Goal: Task Accomplishment & Management: Manage account settings

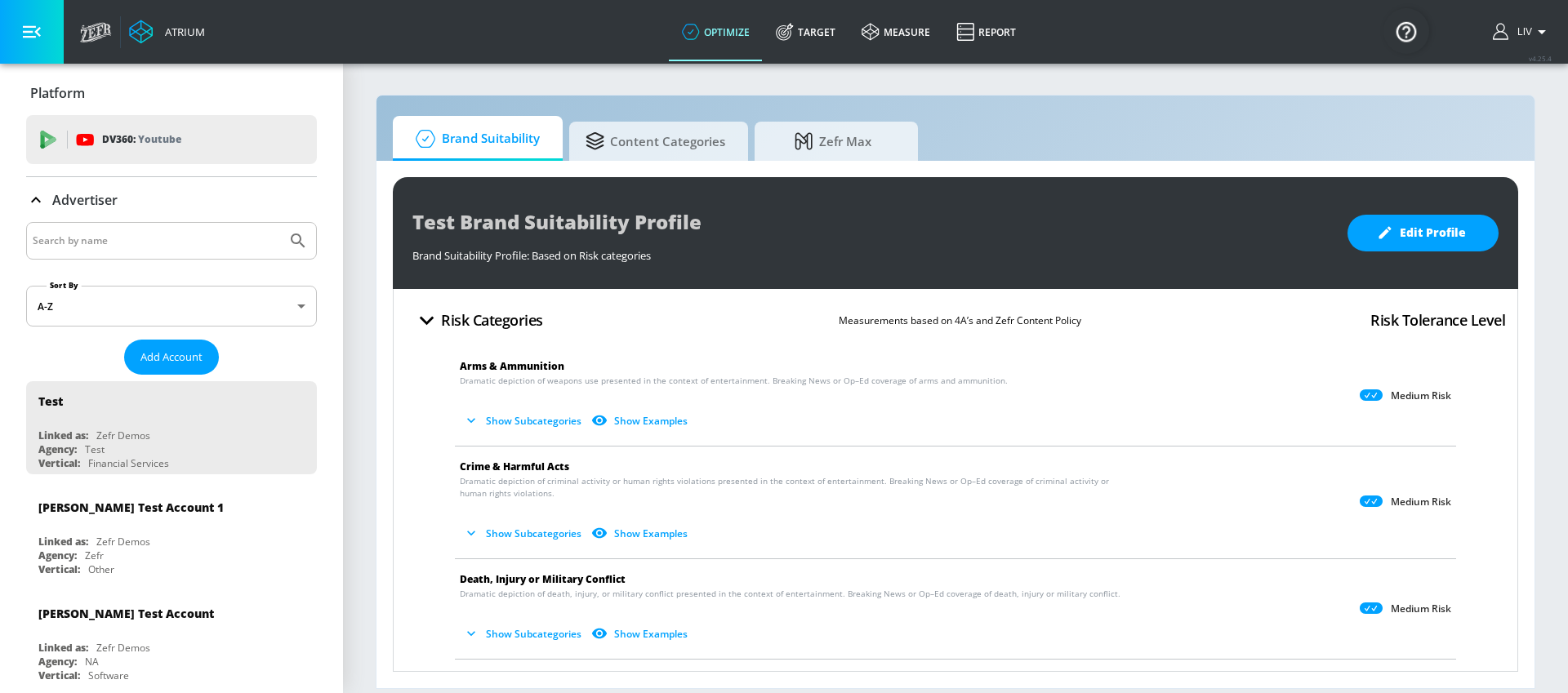
click at [145, 255] on div at bounding box center [171, 240] width 291 height 37
click at [146, 246] on input "Search by name" at bounding box center [156, 241] width 248 height 21
type input "mondelez_au"
click at [280, 223] on button "Submit Search" at bounding box center [298, 240] width 35 height 35
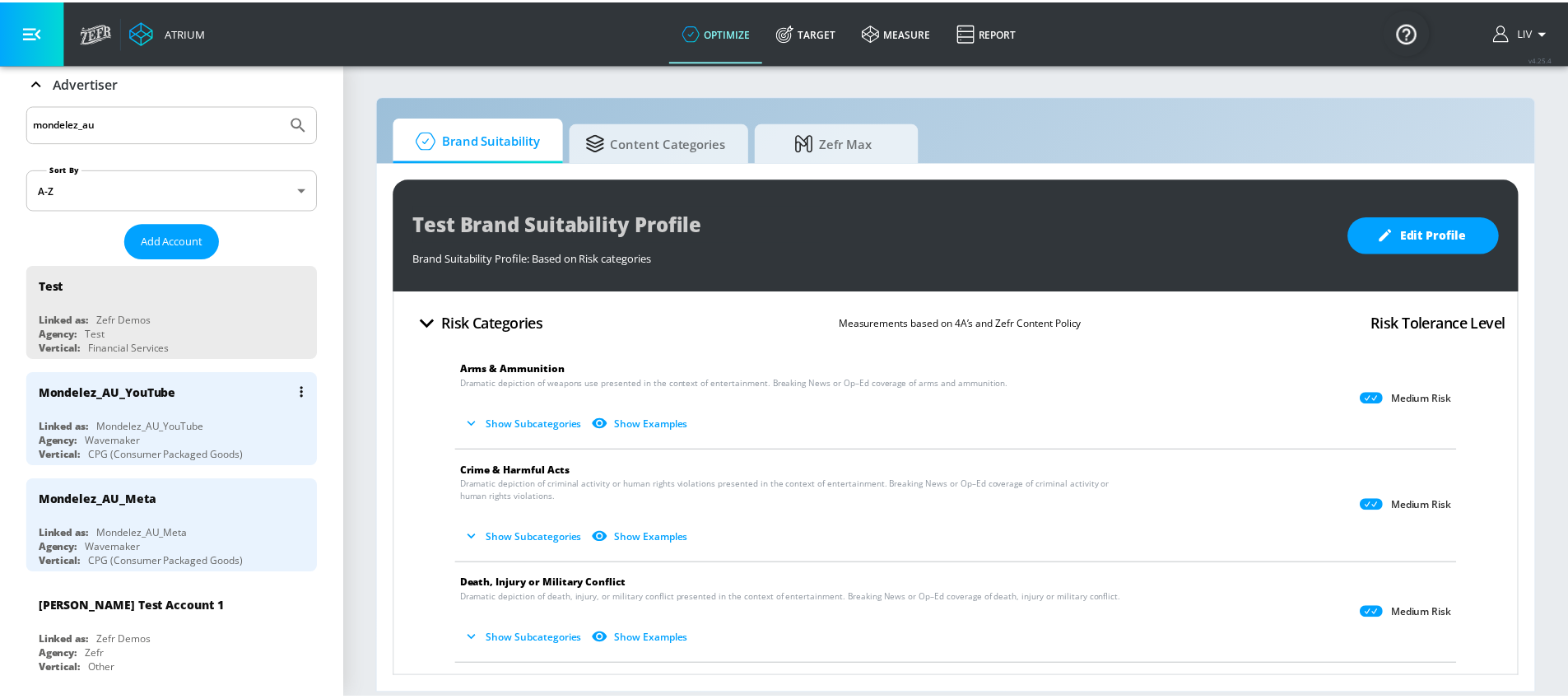
scroll to position [314, 0]
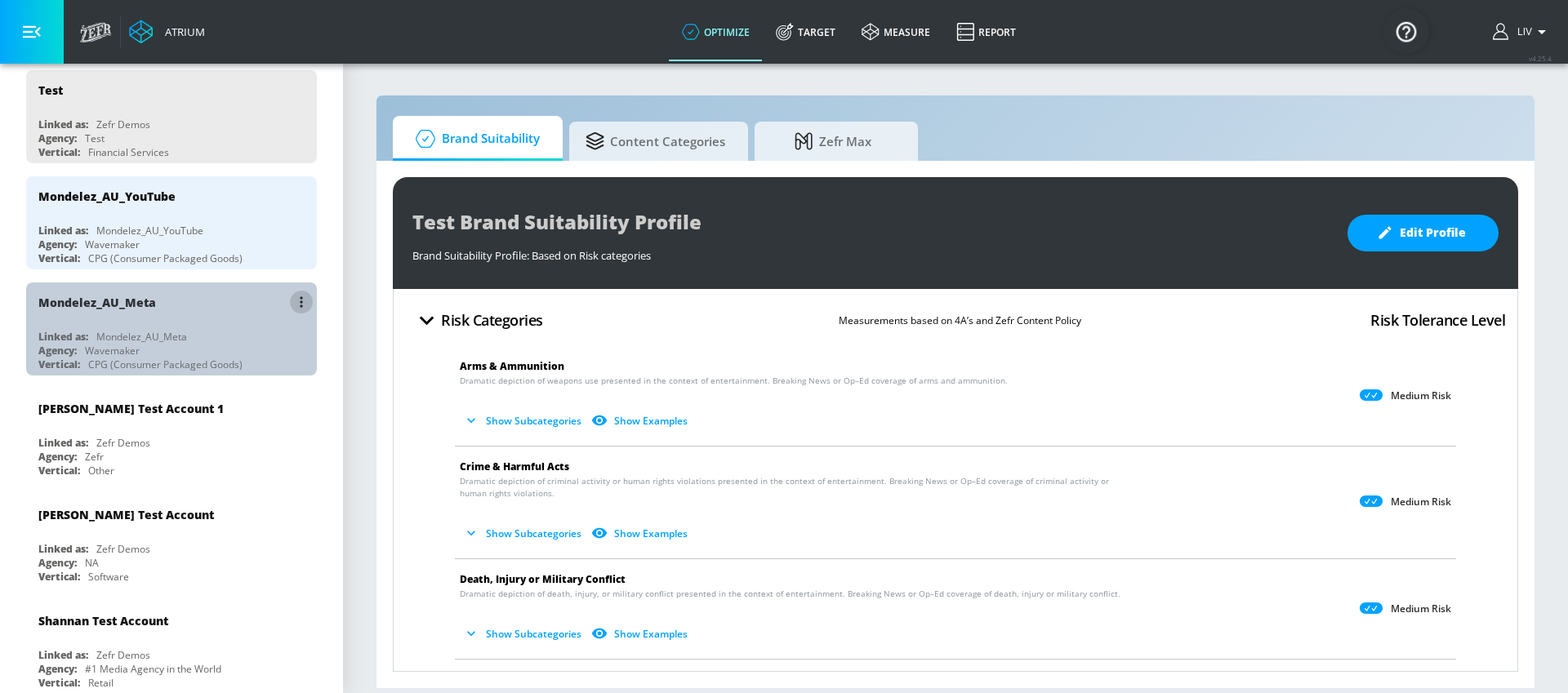
click at [300, 303] on icon "list of Advertiser" at bounding box center [302, 302] width 4 height 12
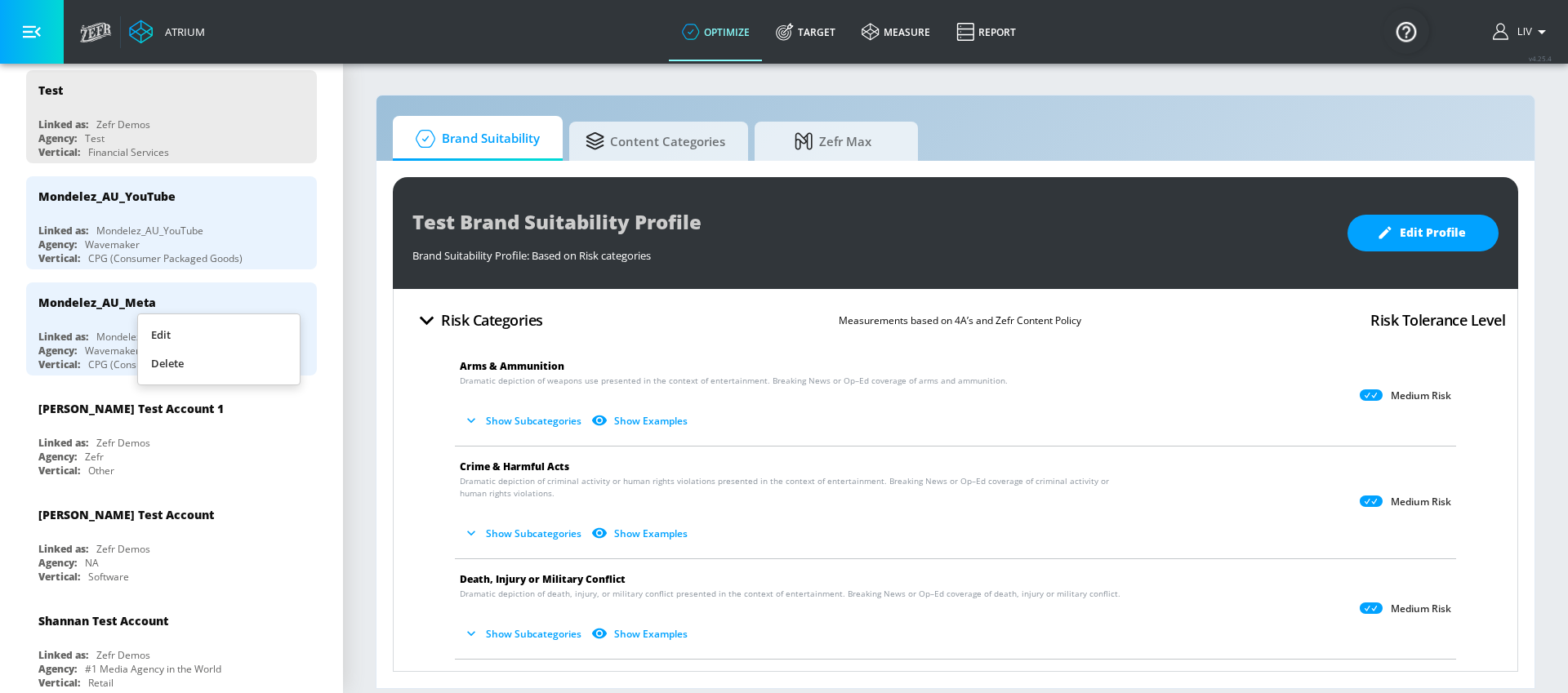
click at [139, 309] on div at bounding box center [784, 346] width 1568 height 693
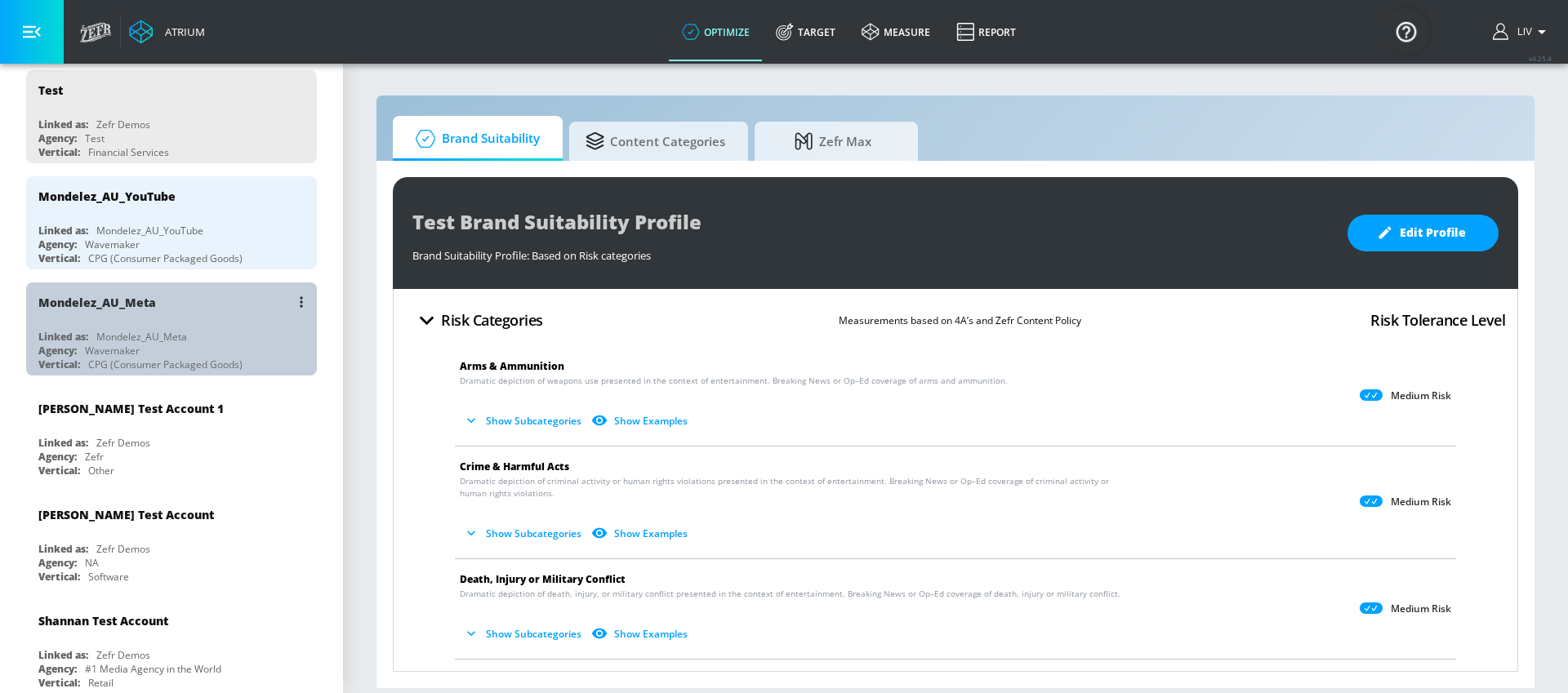
click at [185, 297] on div "Mondelez_AU_Meta" at bounding box center [175, 302] width 274 height 39
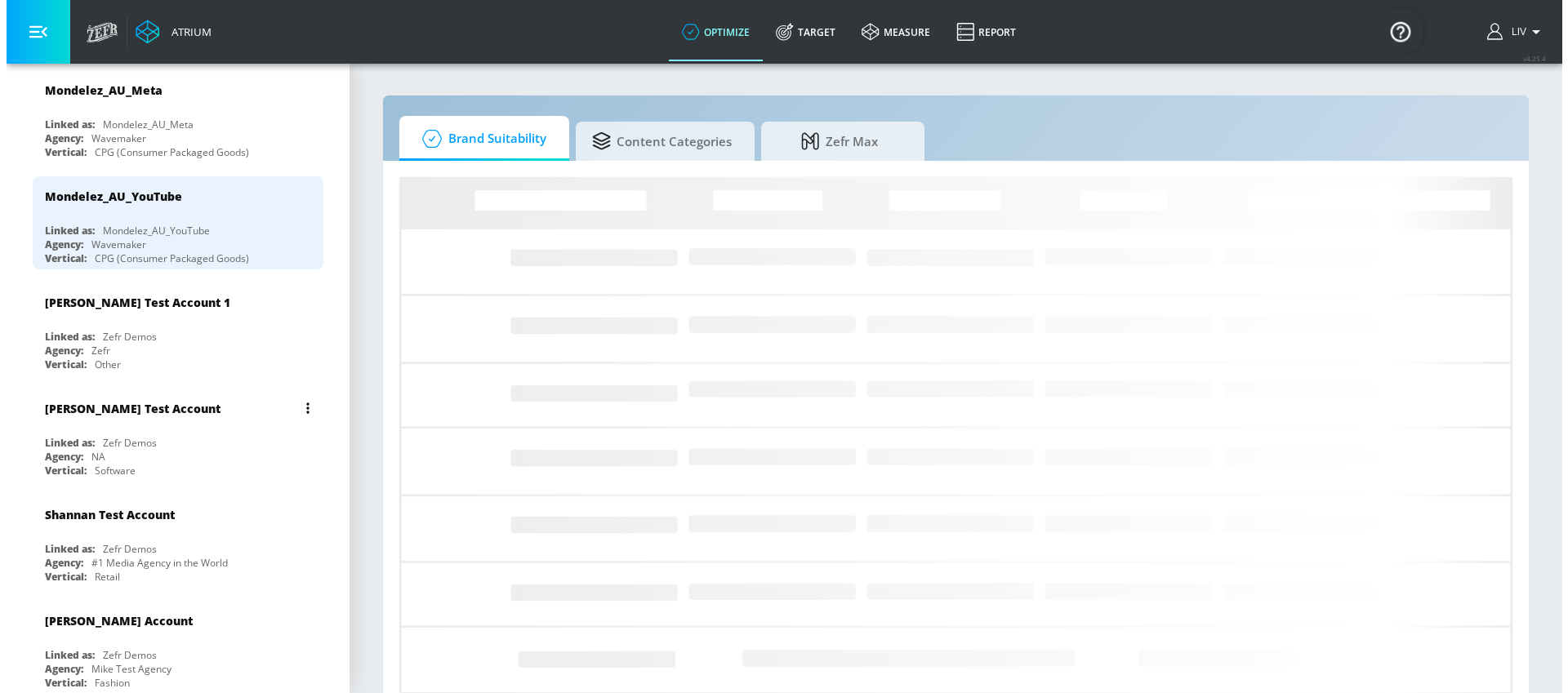
scroll to position [272, 0]
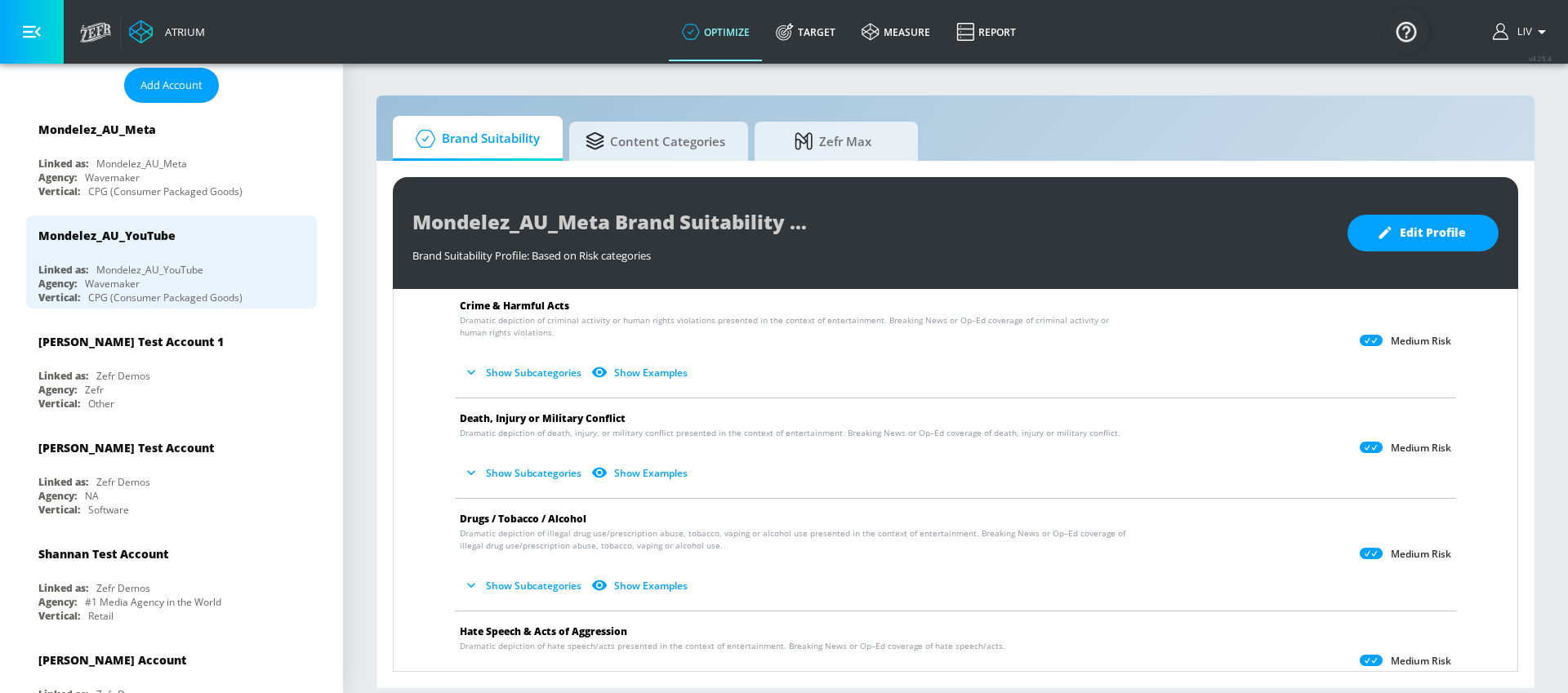
scroll to position [164, 0]
click at [512, 374] on button "Show Subcategories" at bounding box center [524, 369] width 128 height 27
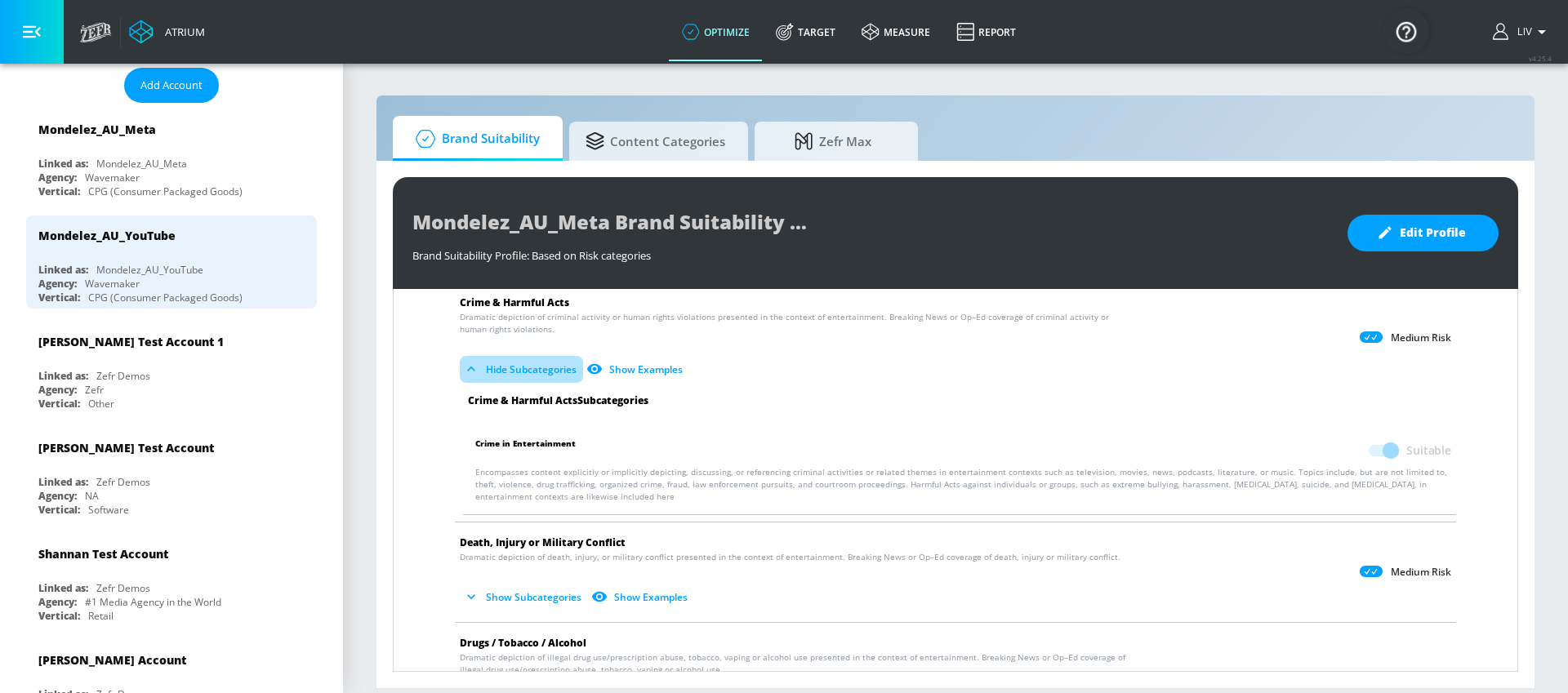
click at [512, 374] on button "Hide Subcategories" at bounding box center [521, 369] width 123 height 27
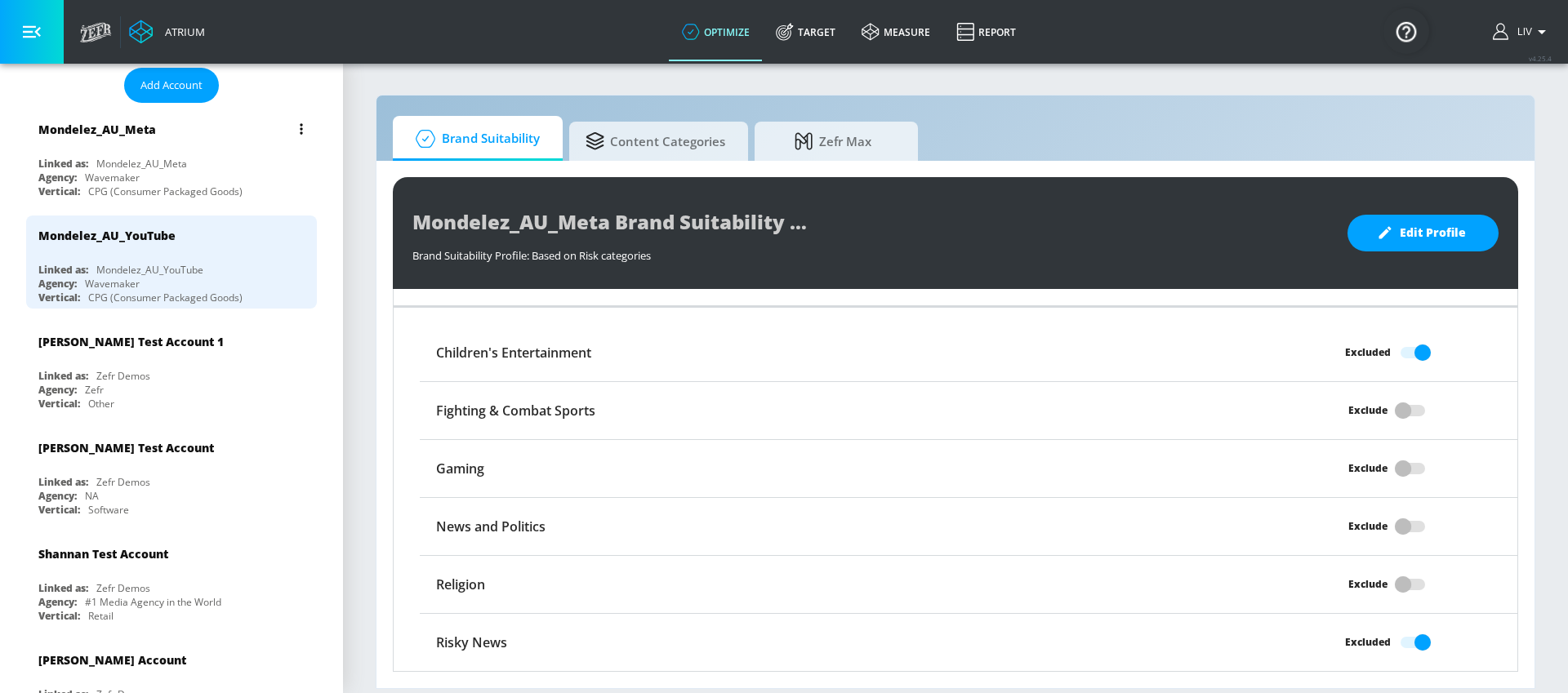
scroll to position [0, 0]
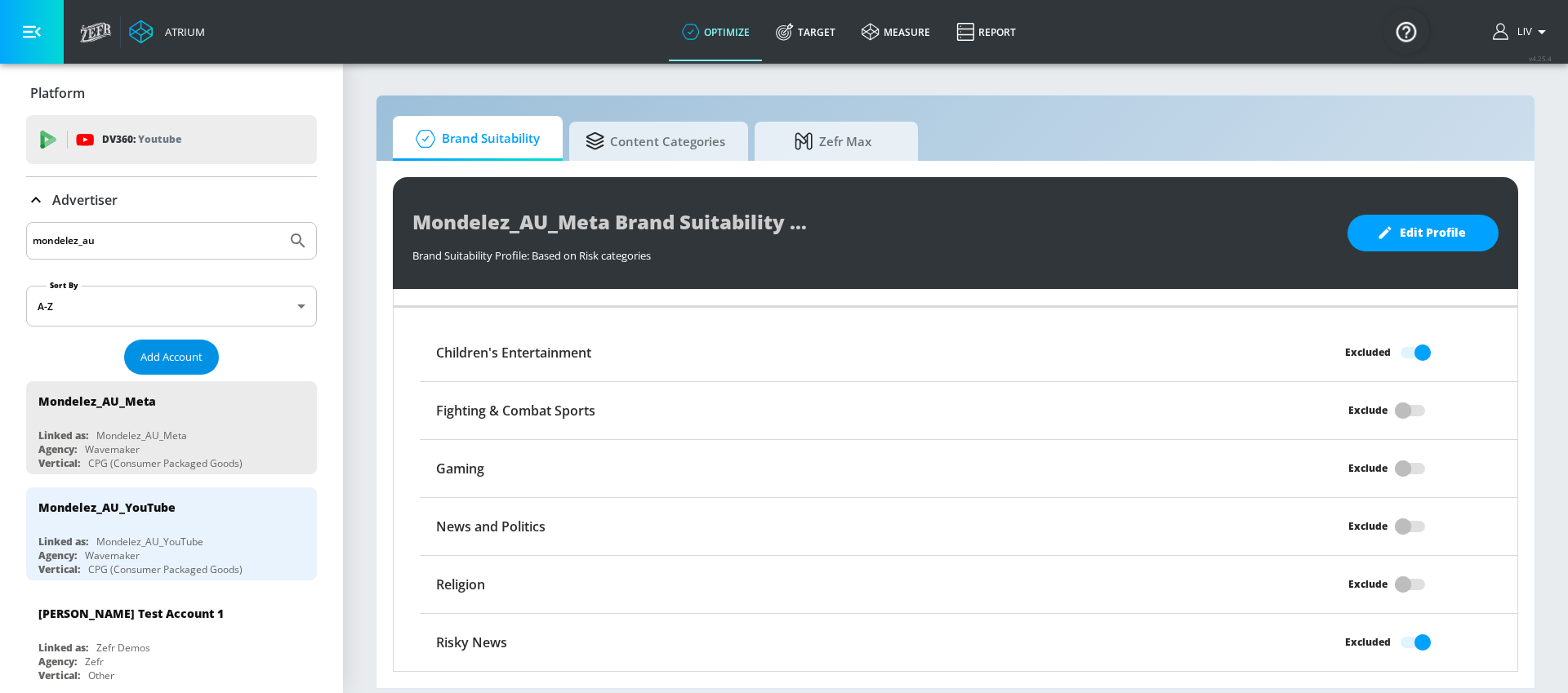
click at [181, 361] on span "Add Account" at bounding box center [171, 357] width 62 height 19
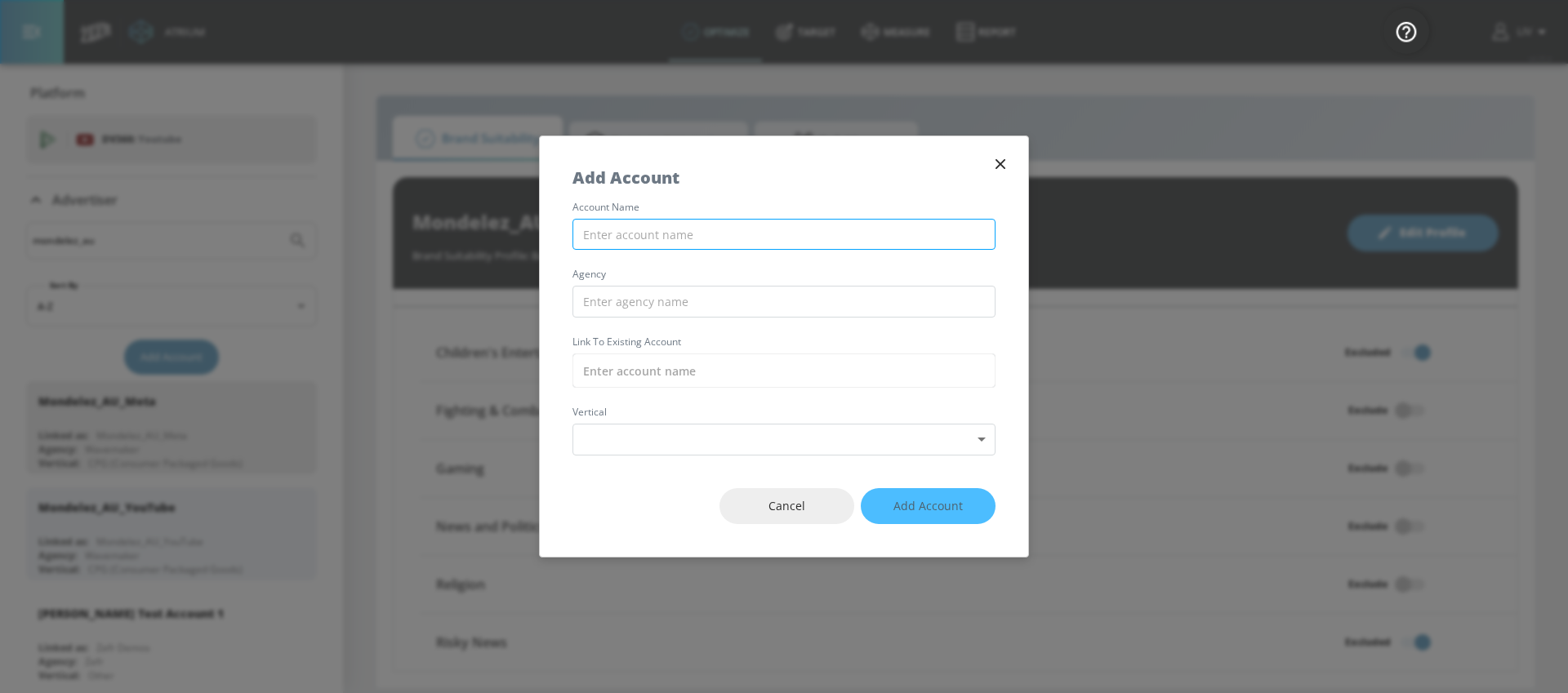
click at [771, 231] on input "text" at bounding box center [784, 235] width 423 height 32
type input "Mondelez_AU_TikTok"
click at [734, 301] on input "text" at bounding box center [784, 302] width 423 height 32
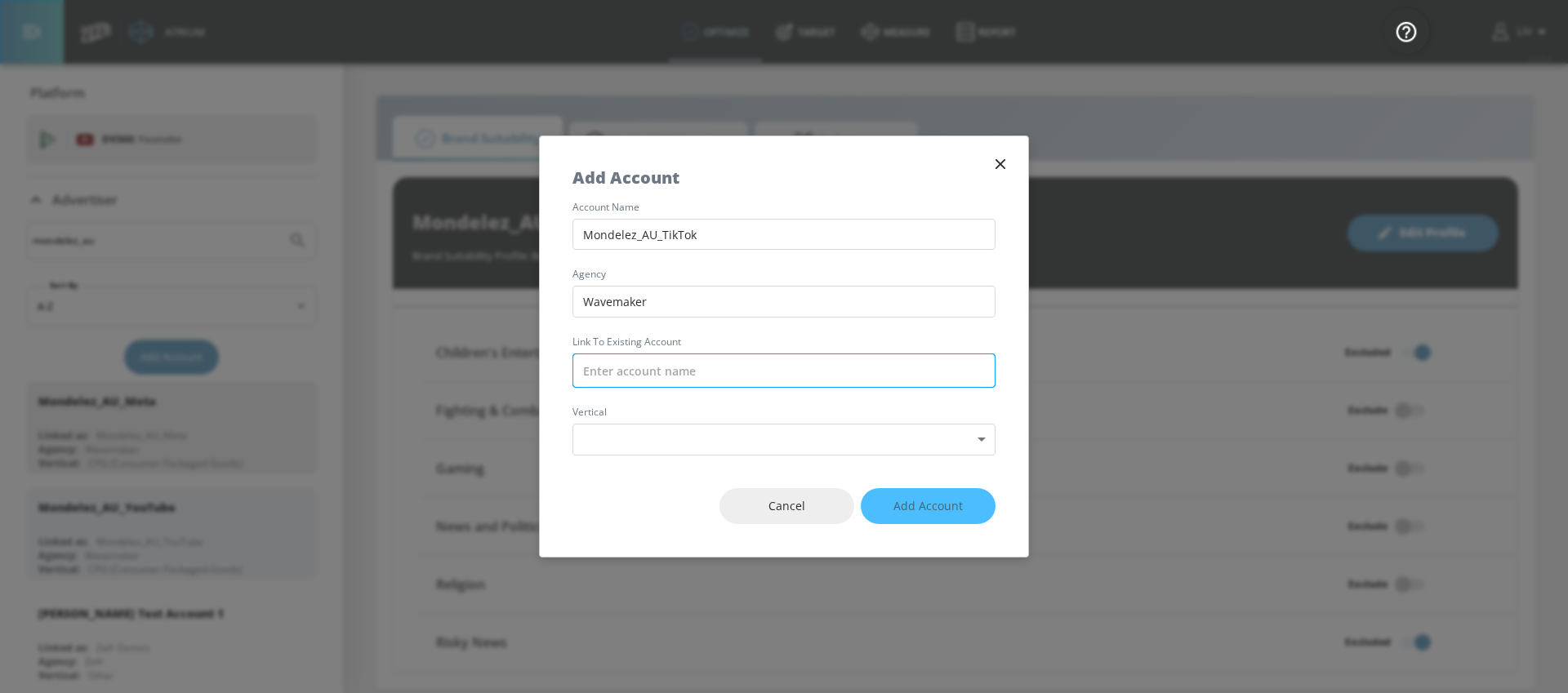
type input "Wavemaker"
click at [707, 357] on input "text" at bounding box center [784, 371] width 423 height 35
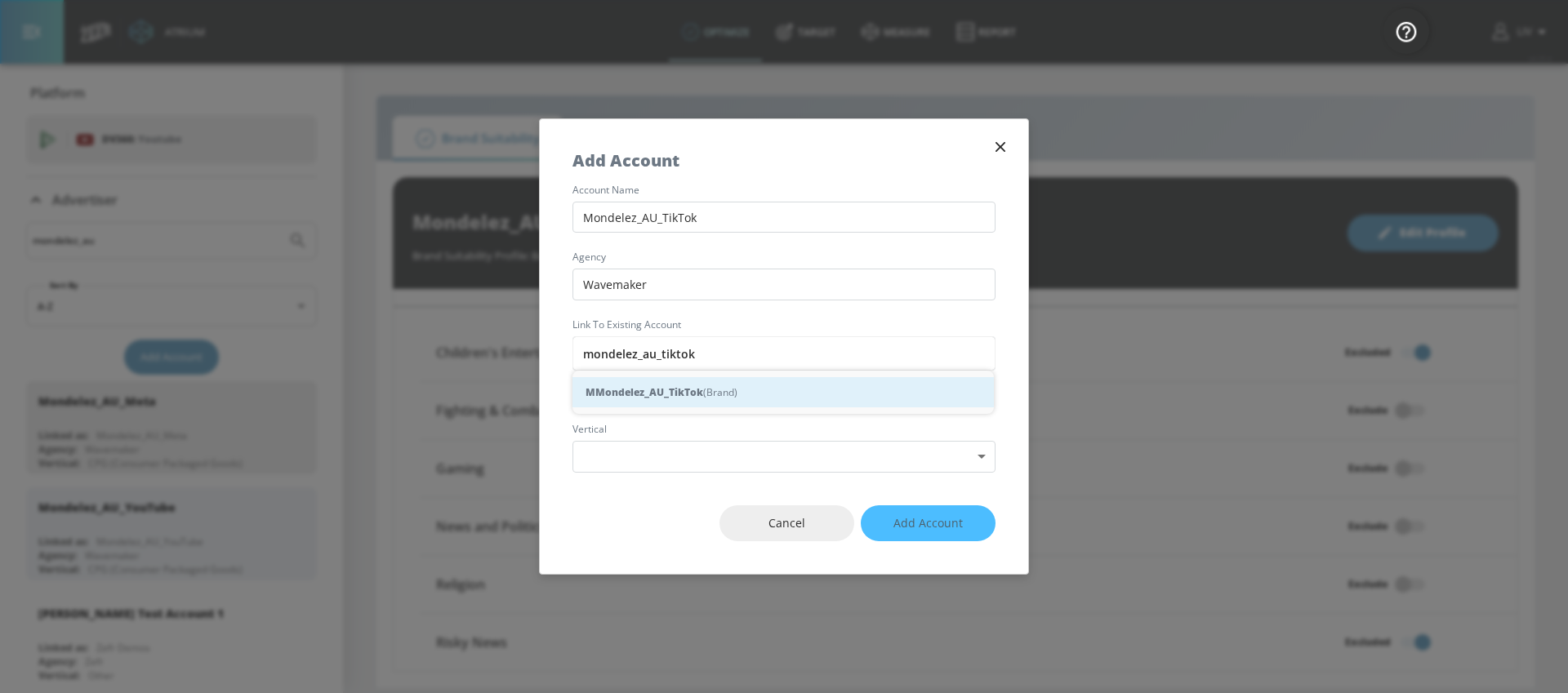
click at [682, 387] on strong "Mondelez_AU_TikTok" at bounding box center [649, 392] width 107 height 17
type input "Mondelez_AU_TikTok (Brand)"
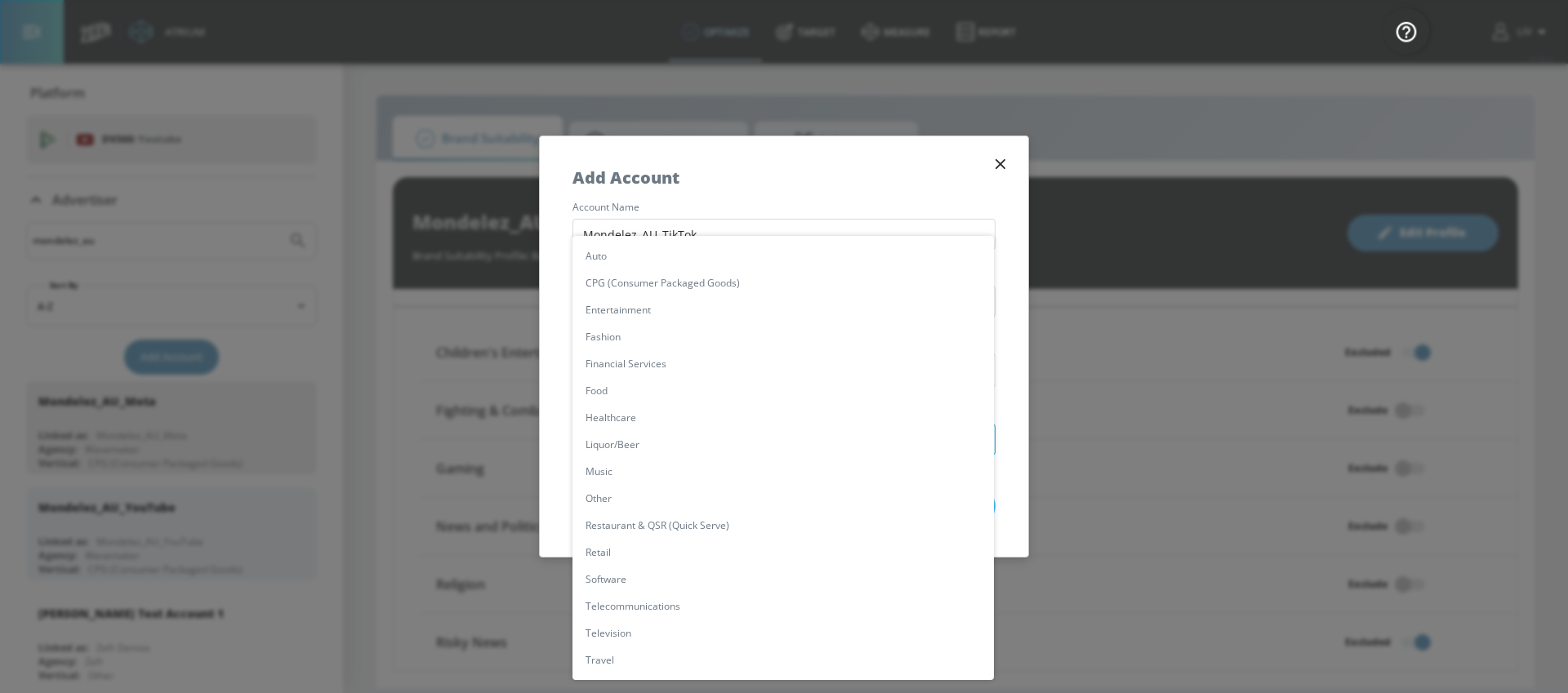
click at [681, 449] on body "Atrium optimize Target measure Report optimize Target measure Report v 4.25.4 L…" at bounding box center [784, 346] width 1568 height 693
click at [704, 287] on li "CPG (Consumer Packaged Goods)" at bounding box center [783, 283] width 422 height 27
type input "[object Object]"
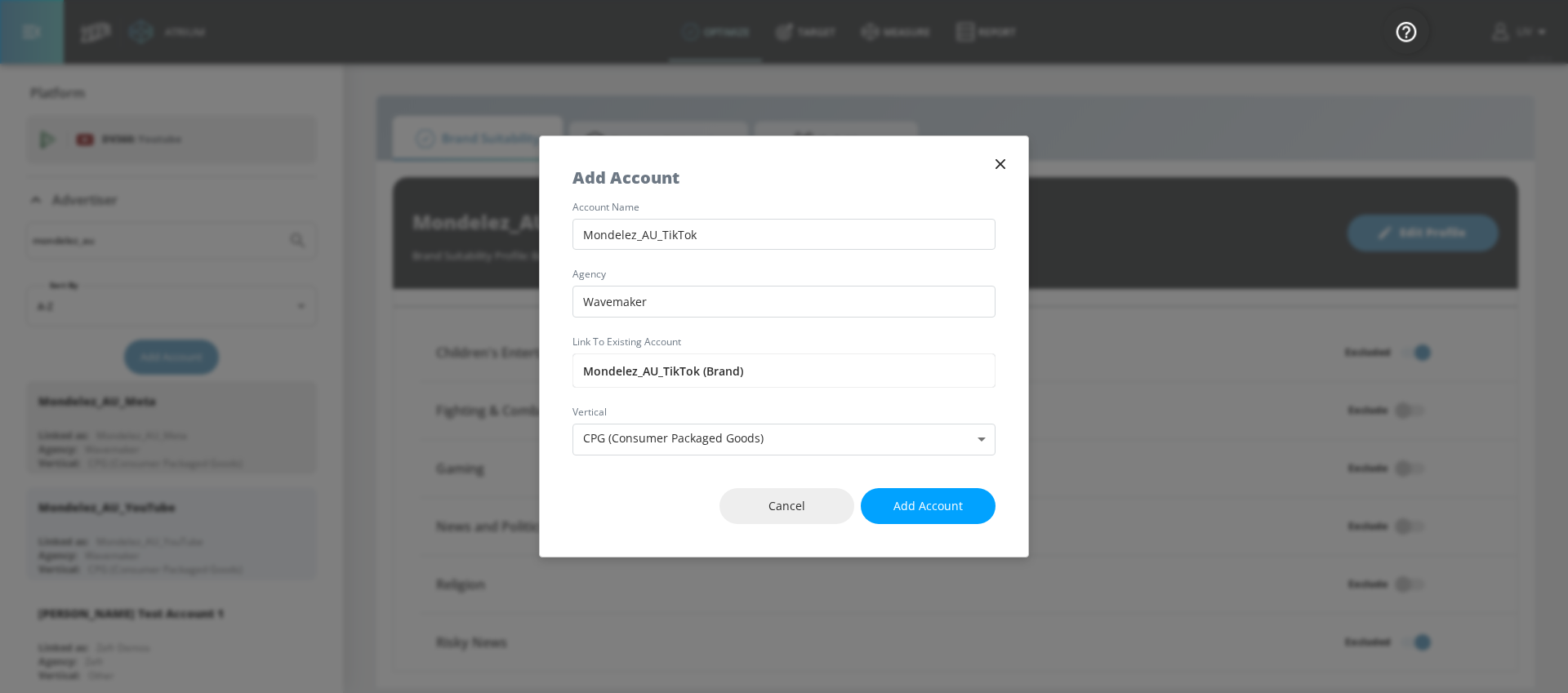
click at [651, 479] on div "Cancel Add Account" at bounding box center [784, 507] width 488 height 102
click at [926, 511] on span "Add Account" at bounding box center [928, 507] width 69 height 20
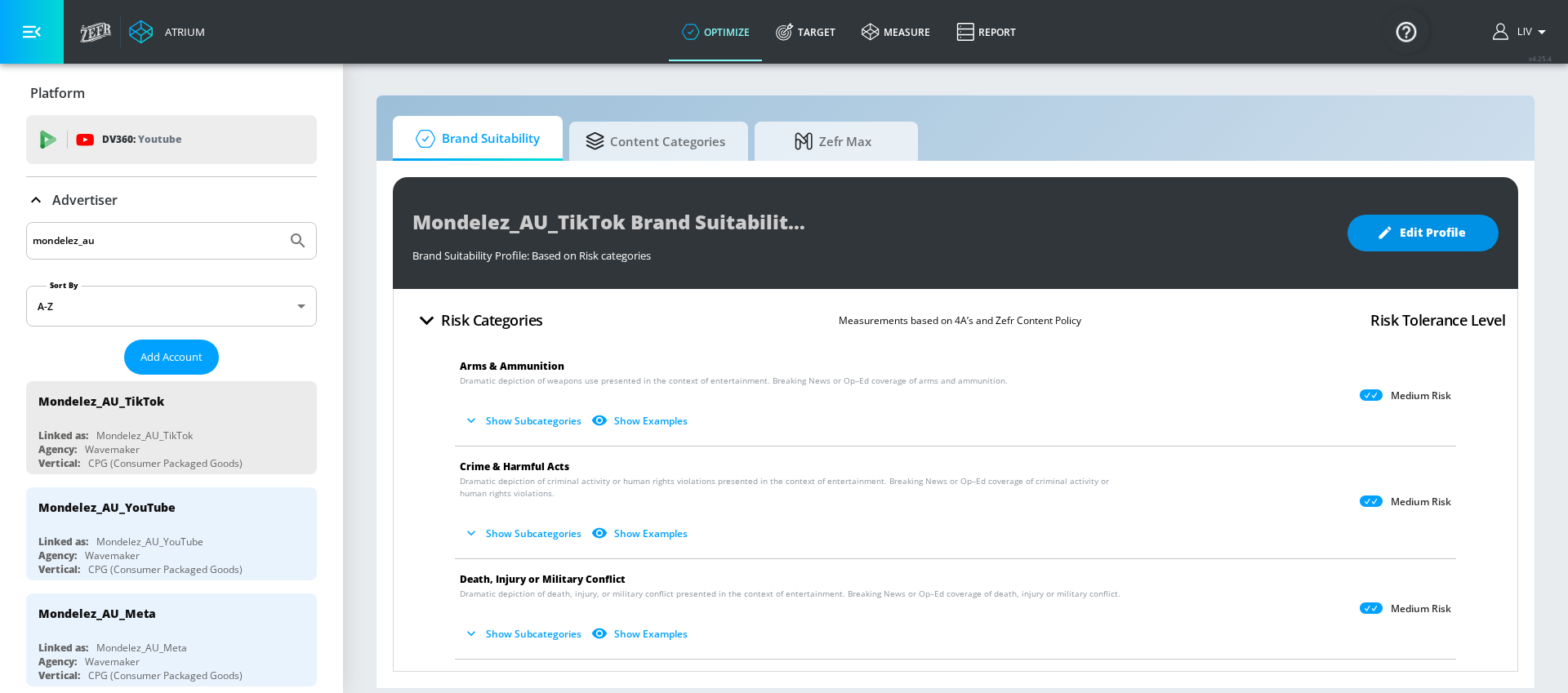
click at [1426, 232] on span "Edit Profile" at bounding box center [1422, 232] width 86 height 20
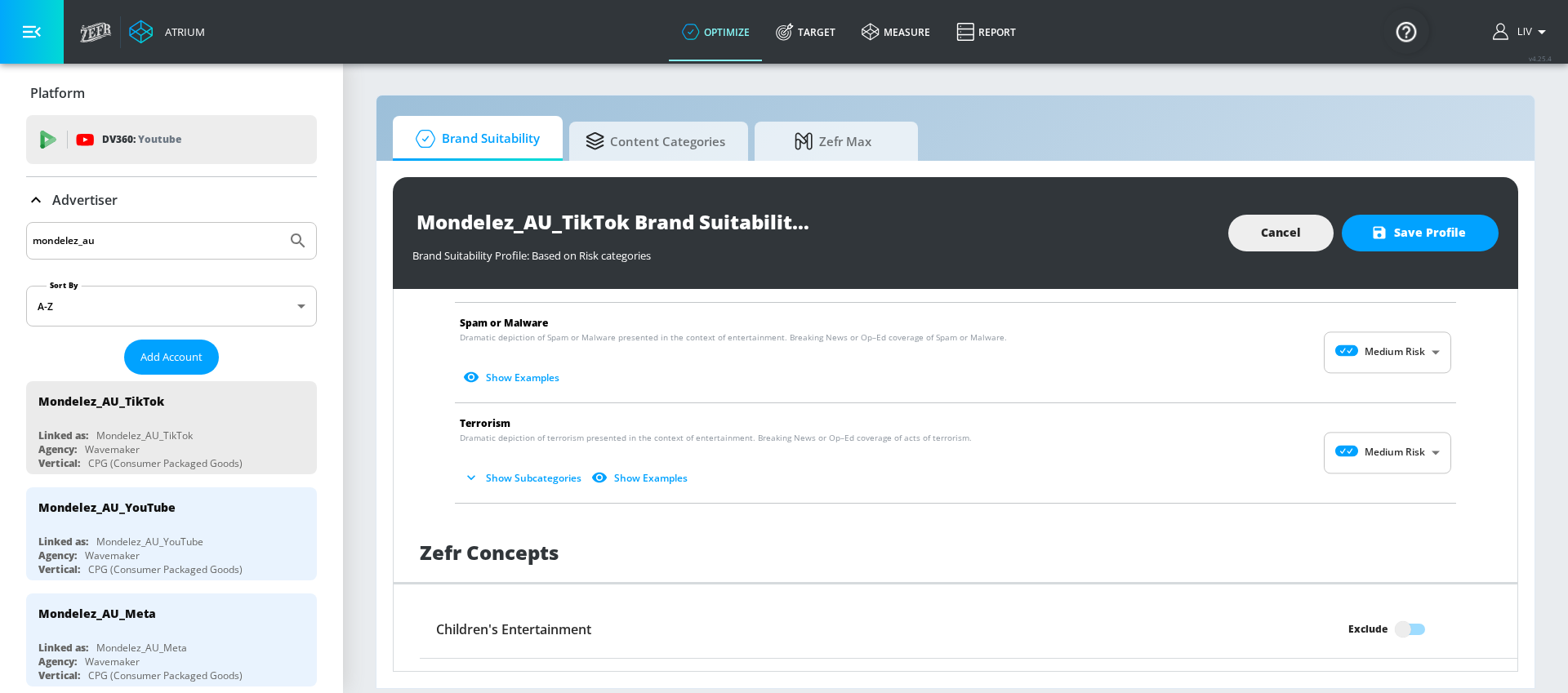
scroll to position [1251, 0]
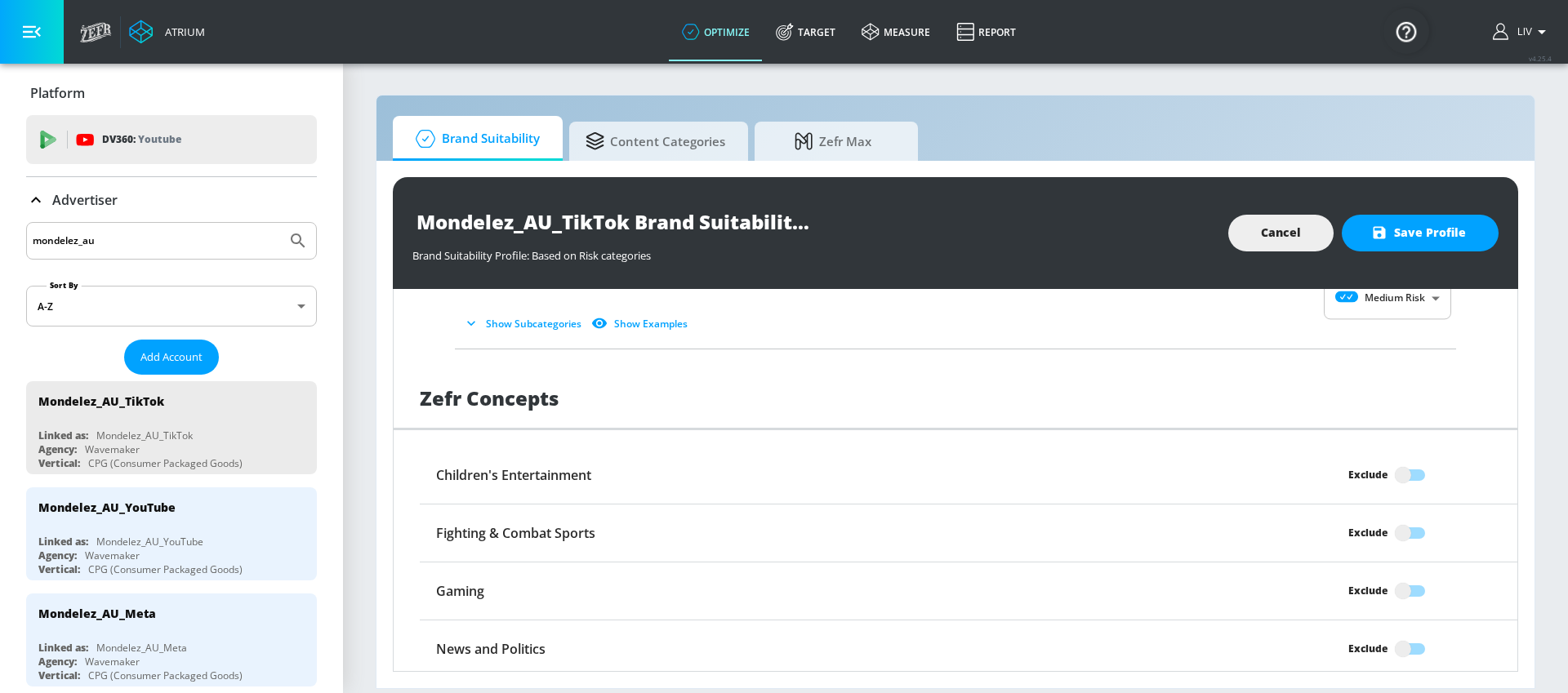
click at [1401, 475] on input "Exclude" at bounding box center [1403, 475] width 93 height 31
checkbox input "true"
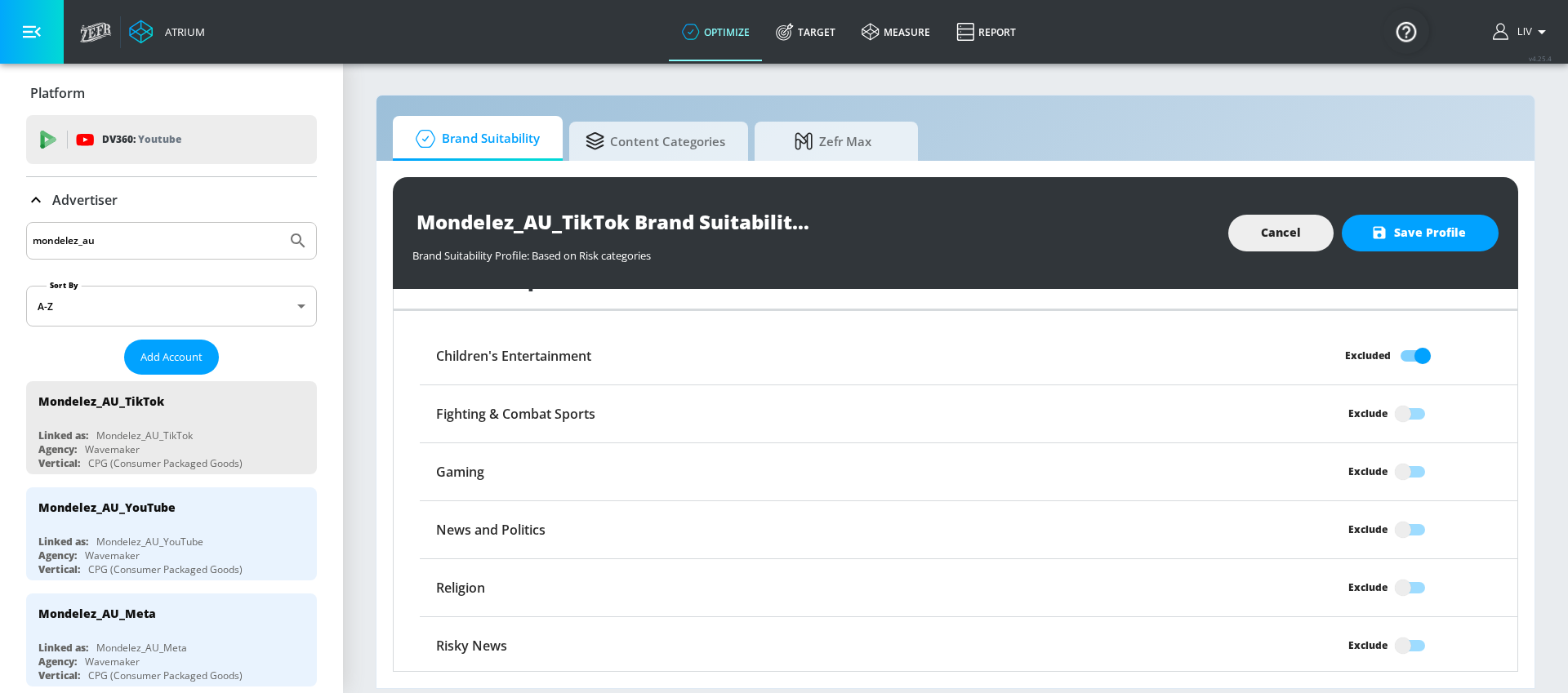
scroll to position [1374, 0]
click at [1413, 640] on input "Exclude" at bounding box center [1403, 642] width 93 height 31
checkbox input "true"
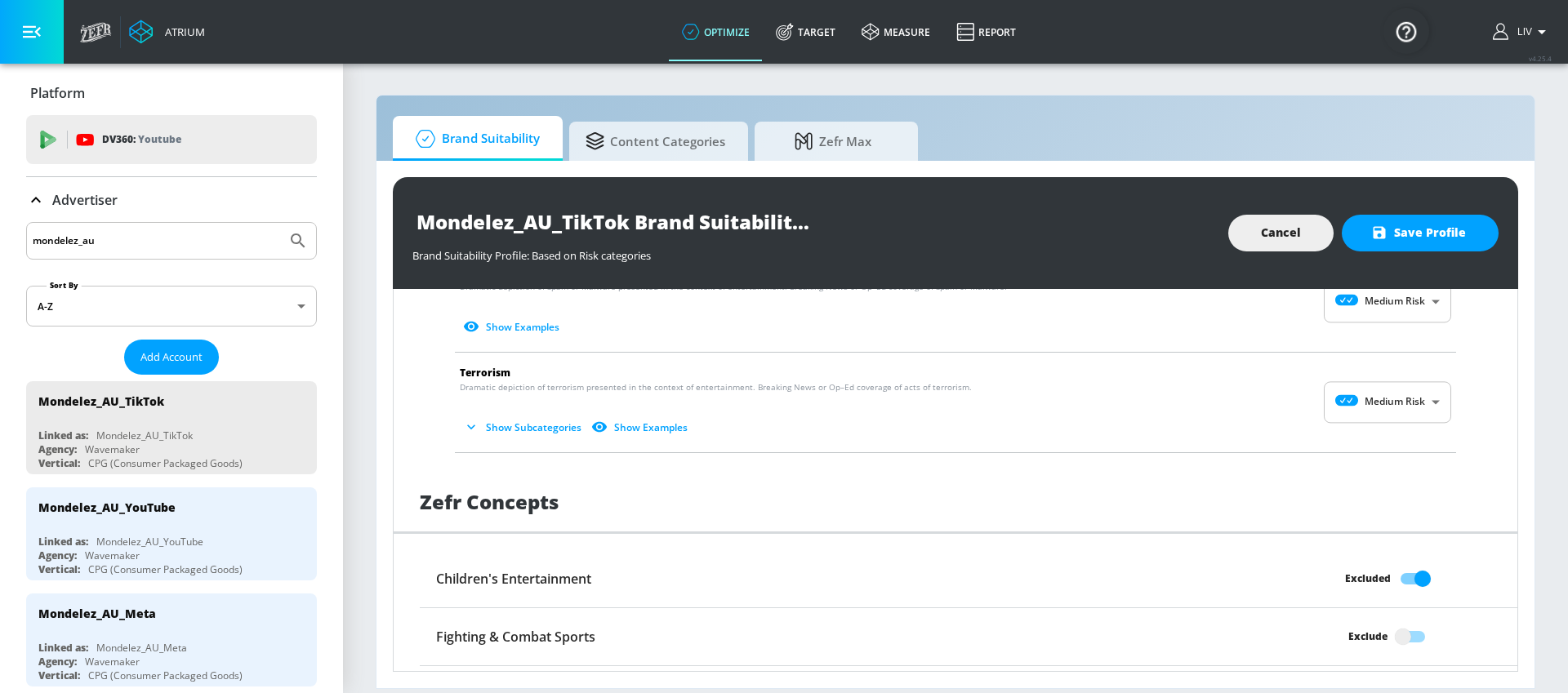
scroll to position [1067, 0]
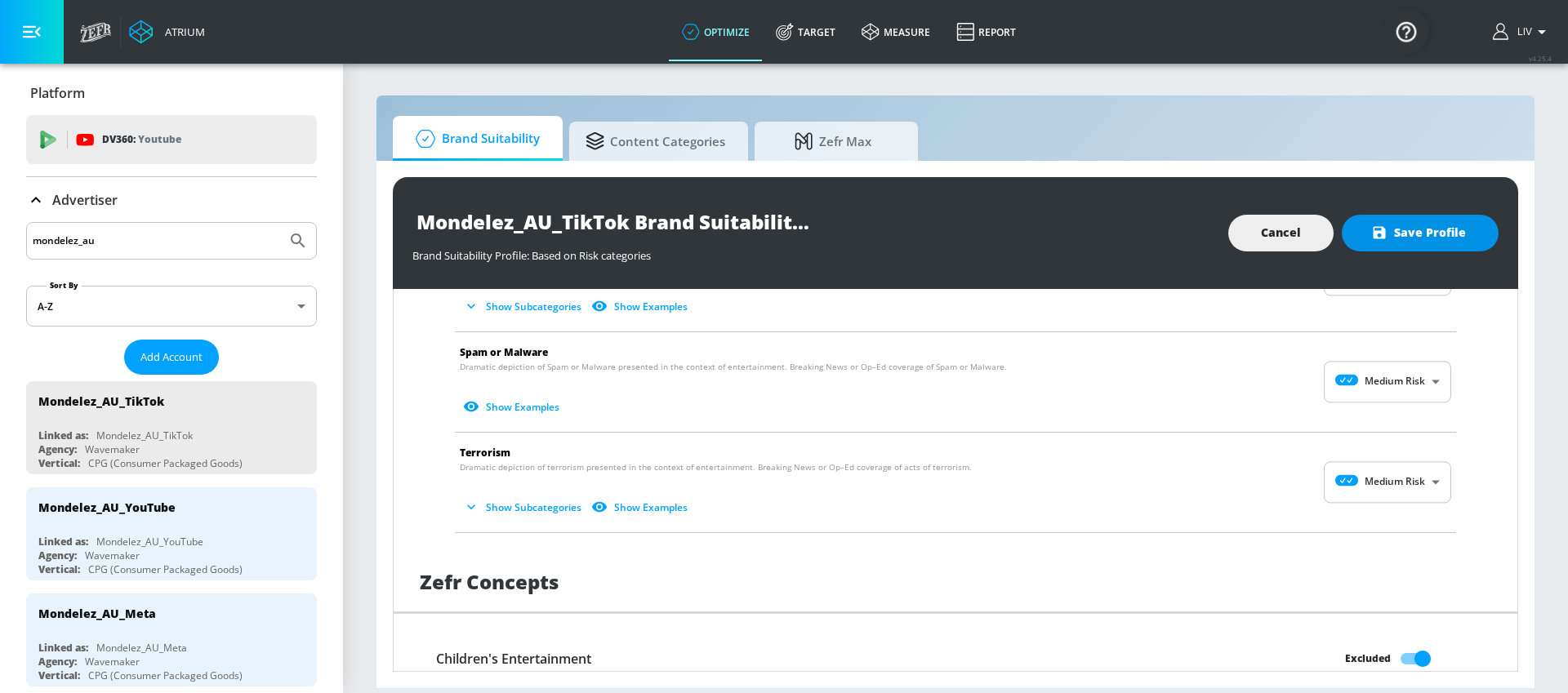
click at [1445, 250] on button "Save Profile" at bounding box center [1420, 232] width 157 height 36
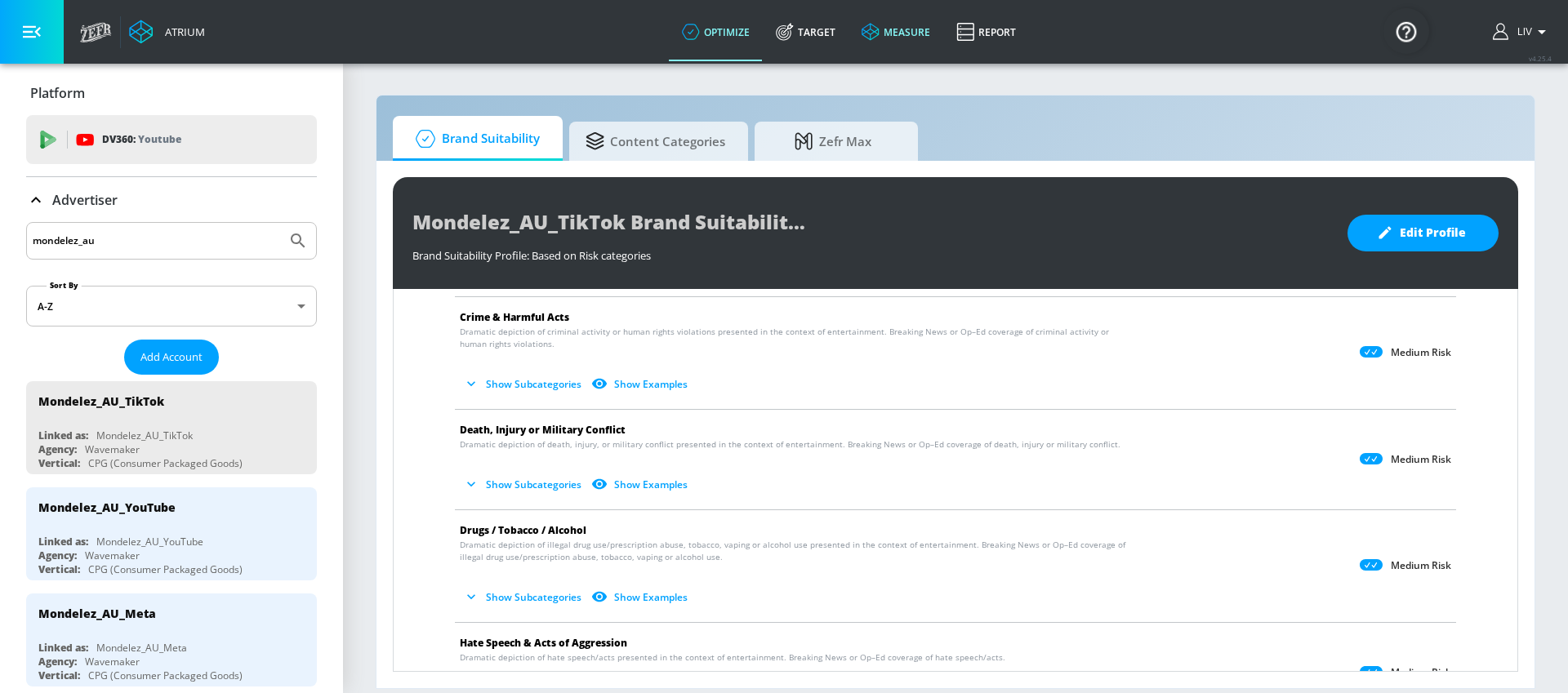
scroll to position [0, 0]
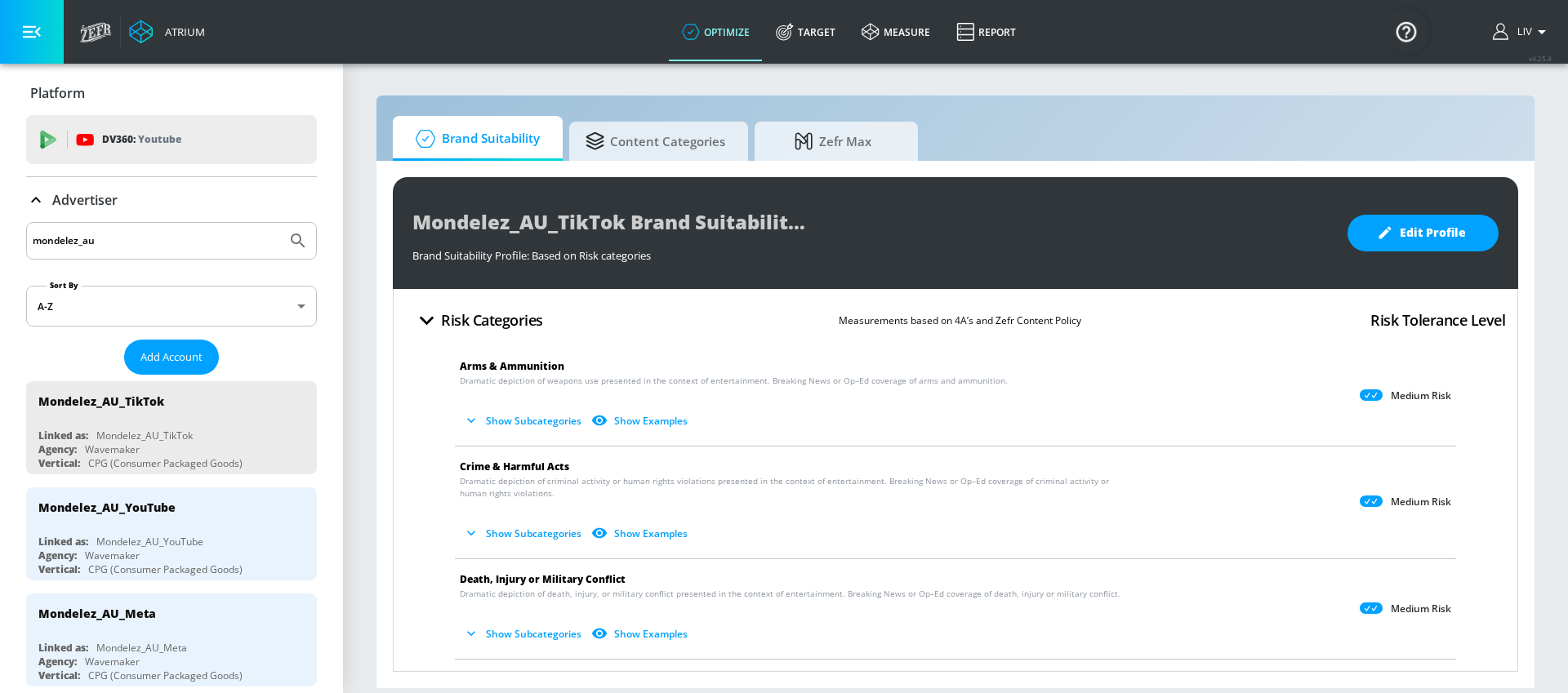
click at [183, 235] on input "mondelez_au" at bounding box center [156, 241] width 248 height 21
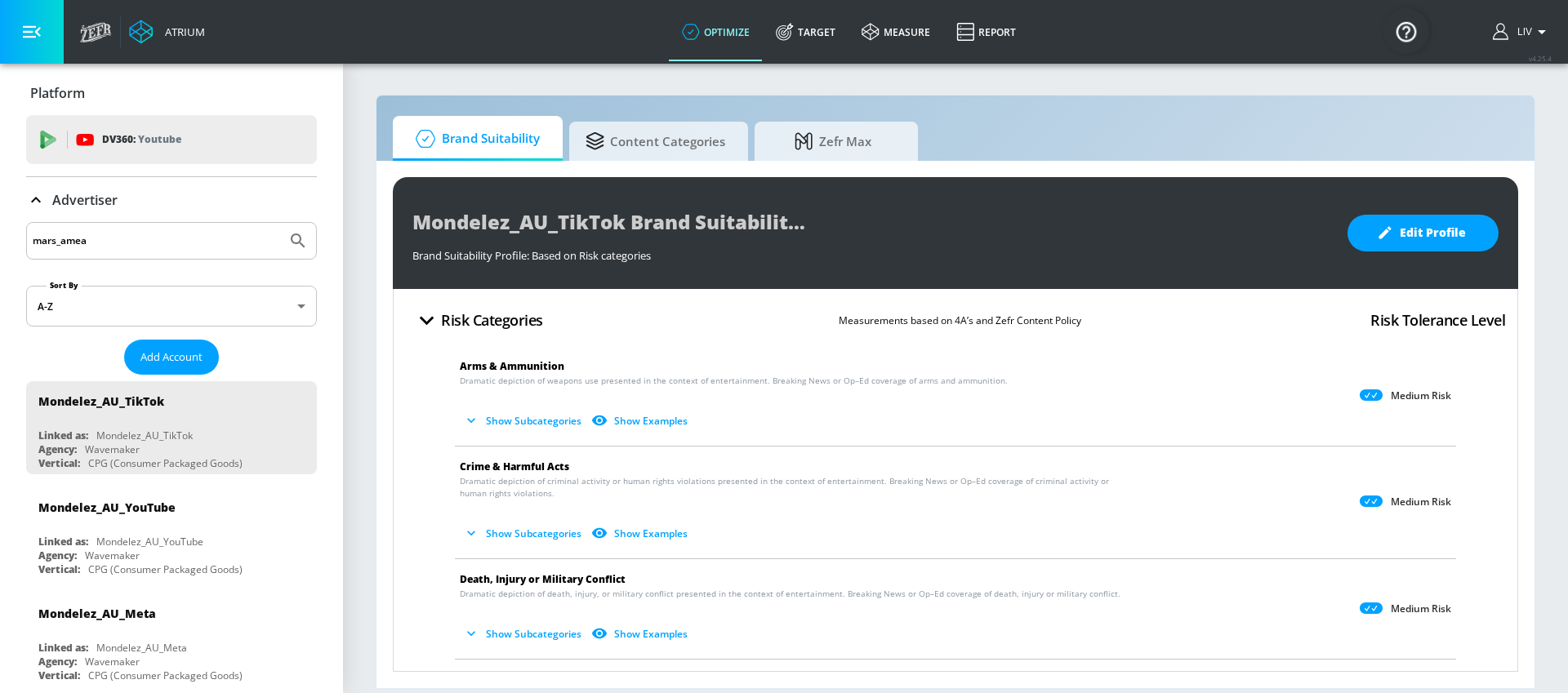
type input "mars_amea"
click at [280, 223] on button "Submit Search" at bounding box center [298, 240] width 35 height 35
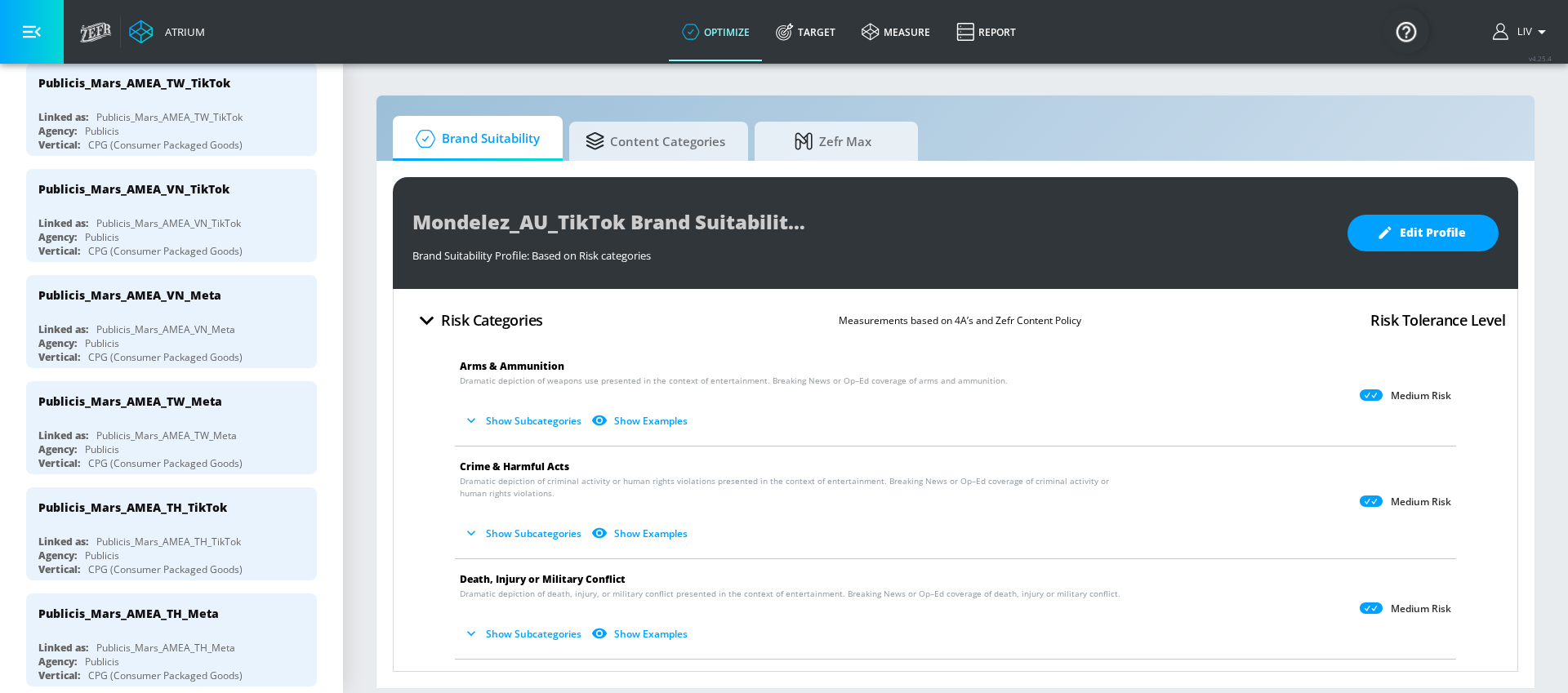
scroll to position [425, 0]
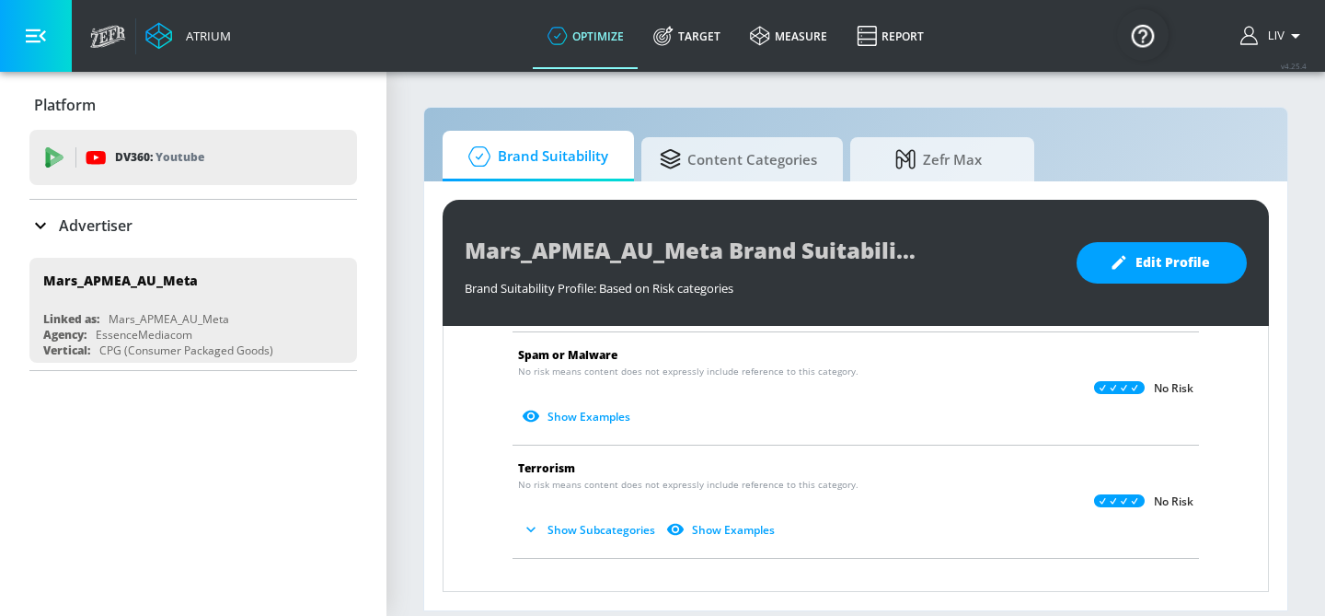
scroll to position [397, 0]
